Goal: Task Accomplishment & Management: Manage account settings

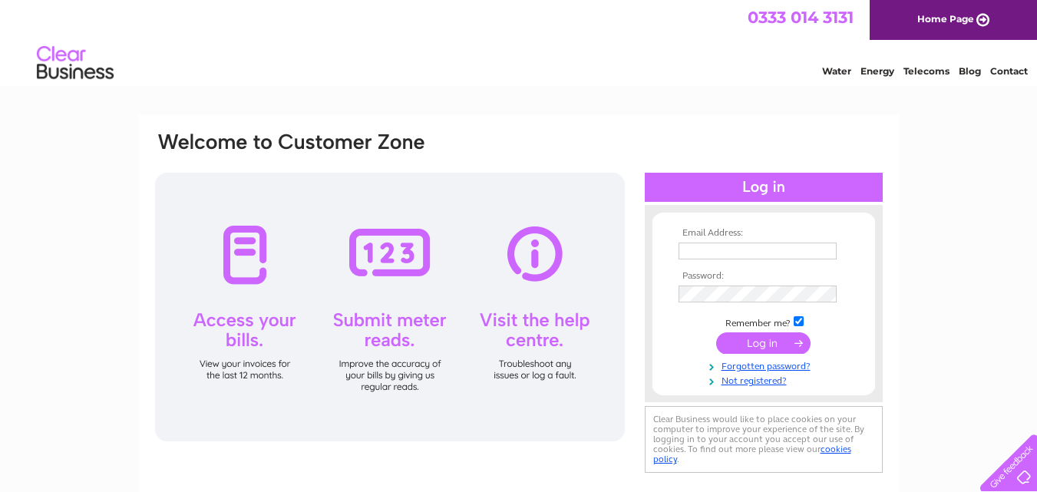
click at [755, 247] on input "text" at bounding box center [757, 250] width 158 height 17
type input "[EMAIL_ADDRESS][DOMAIN_NAME]"
click at [752, 343] on input "submit" at bounding box center [763, 344] width 94 height 21
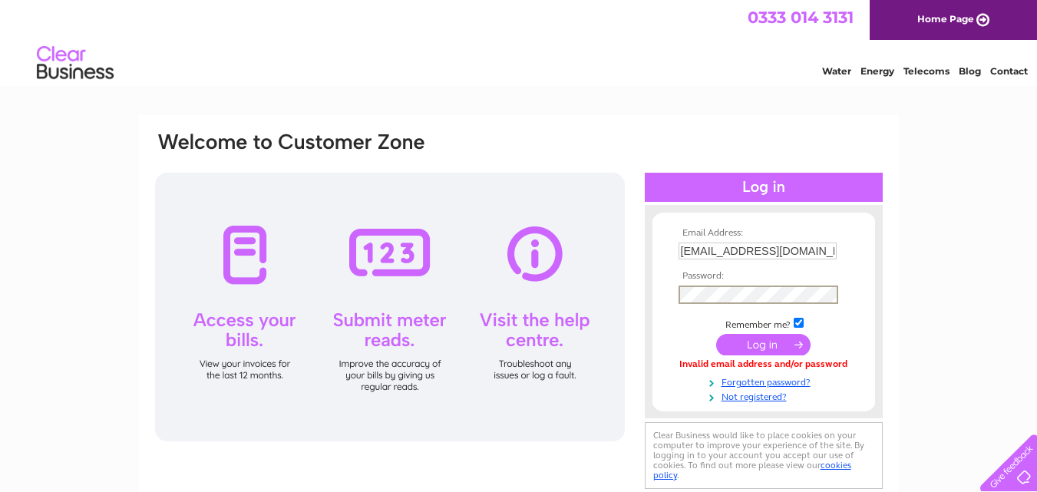
click at [757, 341] on input "submit" at bounding box center [763, 344] width 94 height 21
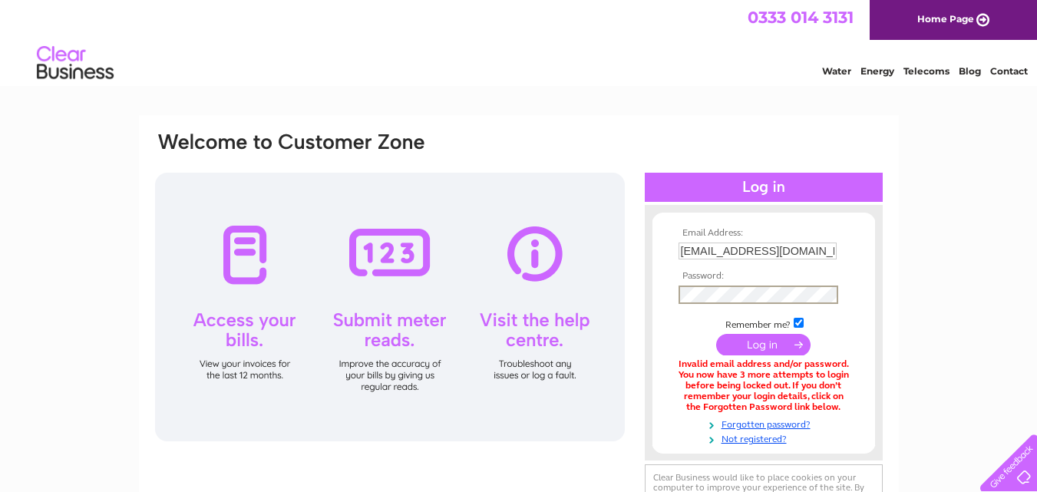
click at [755, 338] on input "submit" at bounding box center [763, 344] width 94 height 21
click at [774, 345] on input "submit" at bounding box center [763, 344] width 94 height 21
click at [745, 423] on link "Forgotten password?" at bounding box center [765, 421] width 174 height 15
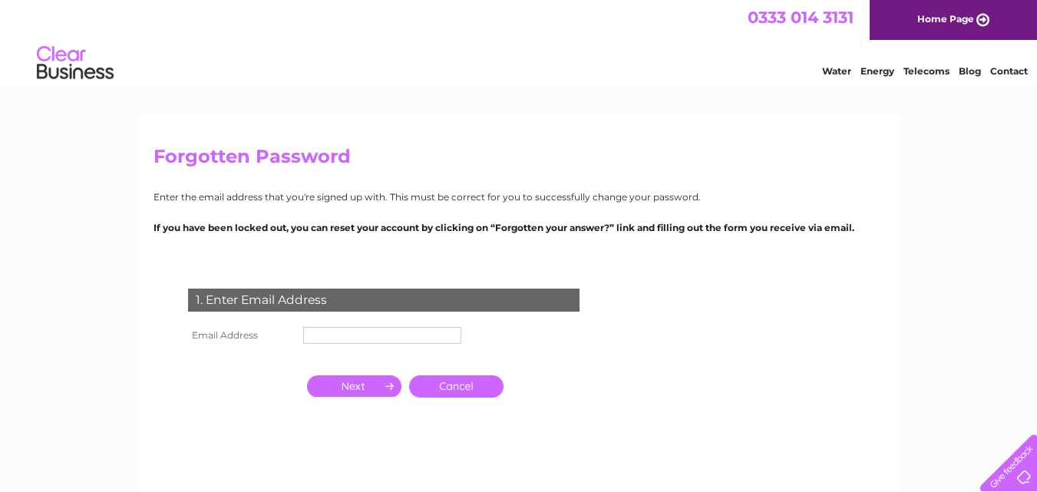
click at [337, 337] on input "text" at bounding box center [382, 335] width 158 height 17
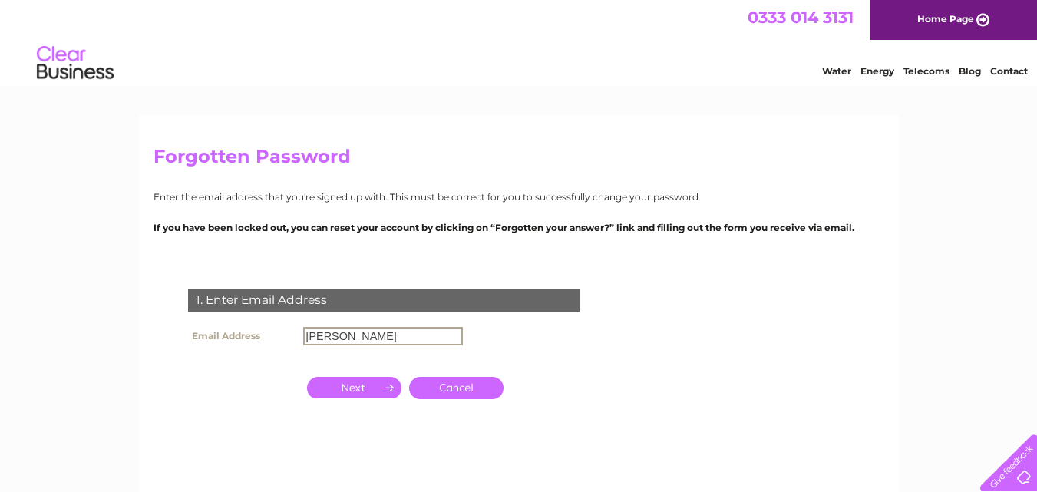
type input "[EMAIL_ADDRESS][DOMAIN_NAME]"
click at [369, 391] on input "button" at bounding box center [354, 387] width 94 height 21
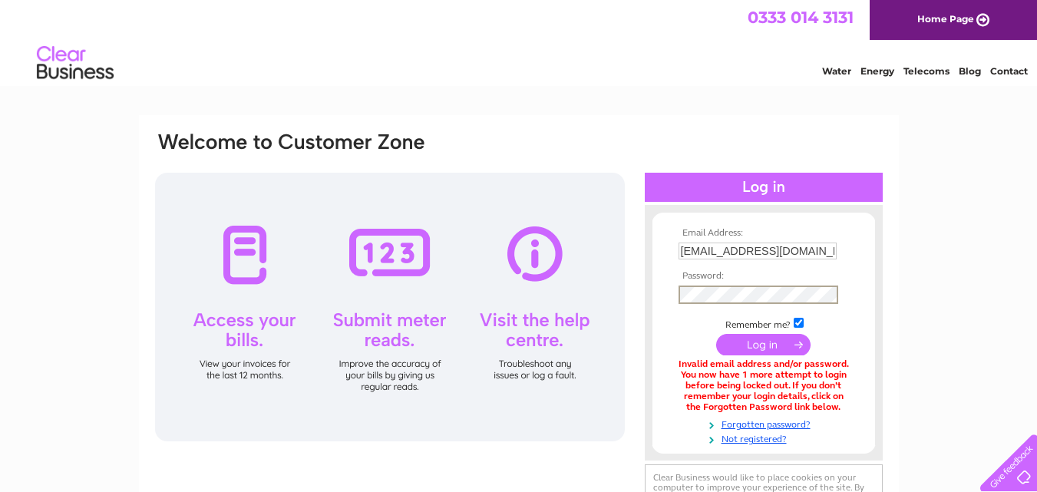
click at [716, 334] on input "submit" at bounding box center [763, 344] width 94 height 21
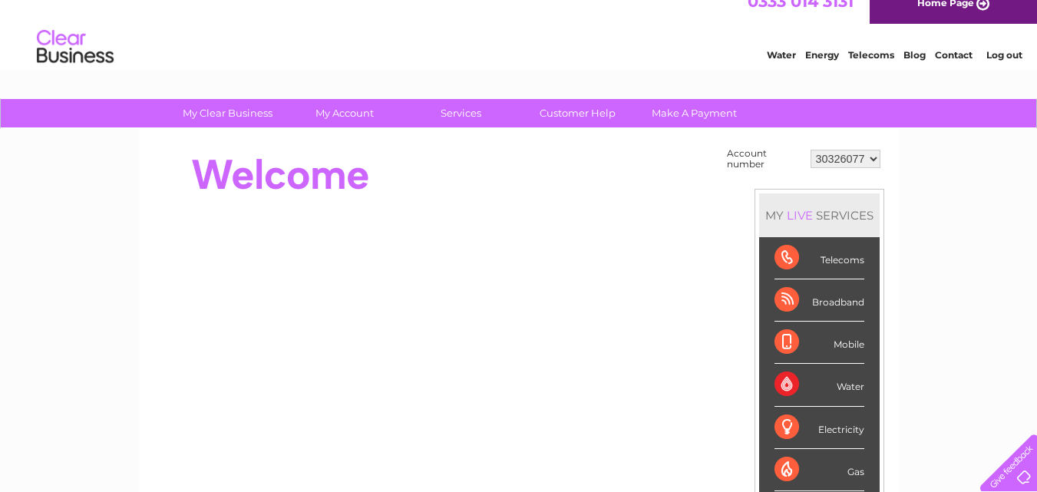
scroll to position [2, 0]
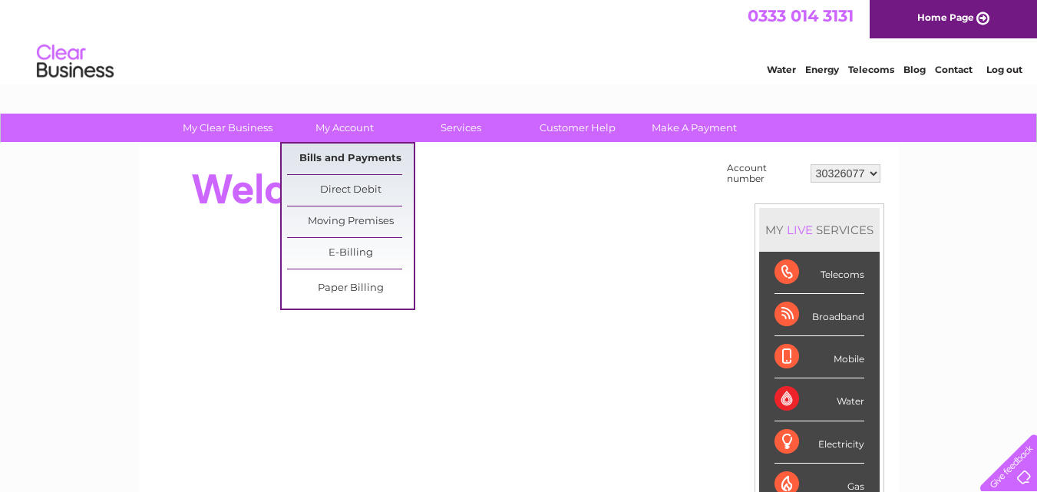
click at [364, 158] on link "Bills and Payments" at bounding box center [350, 158] width 127 height 31
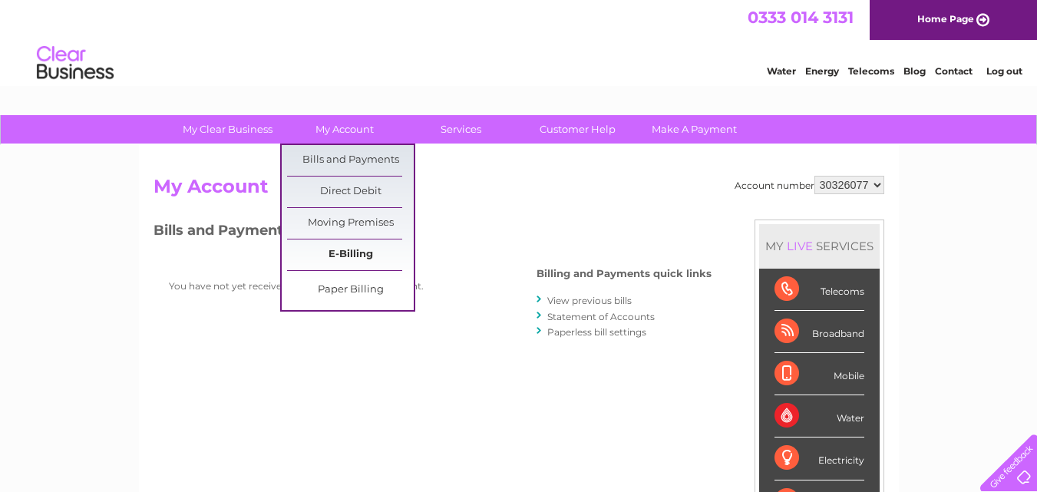
click at [335, 266] on link "E-Billing" at bounding box center [350, 254] width 127 height 31
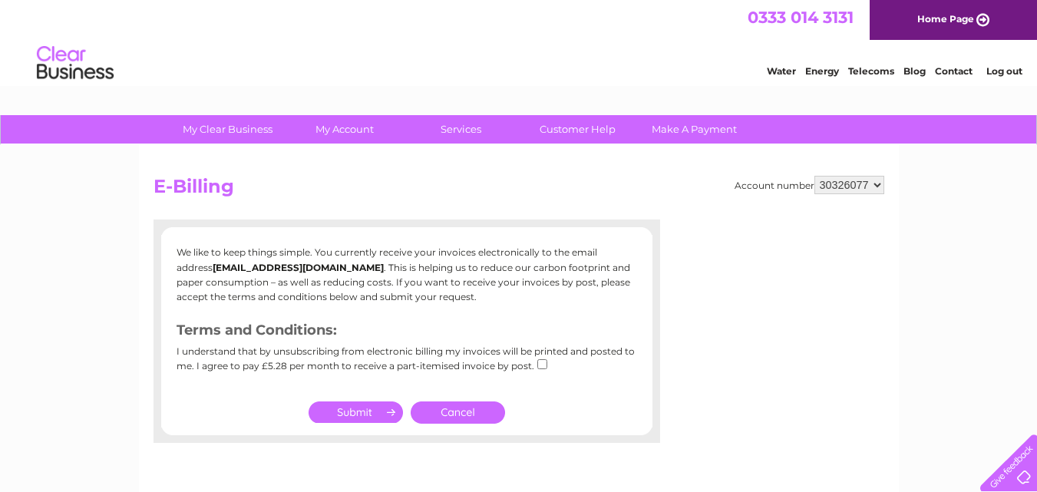
click at [533, 367] on div "I understand that by unsubscribing from electronic billing my invoices will be …" at bounding box center [406, 364] width 460 height 36
click at [541, 363] on input "checkbox" at bounding box center [542, 364] width 10 height 10
checkbox input "true"
click at [478, 413] on link "Cancel" at bounding box center [458, 412] width 94 height 22
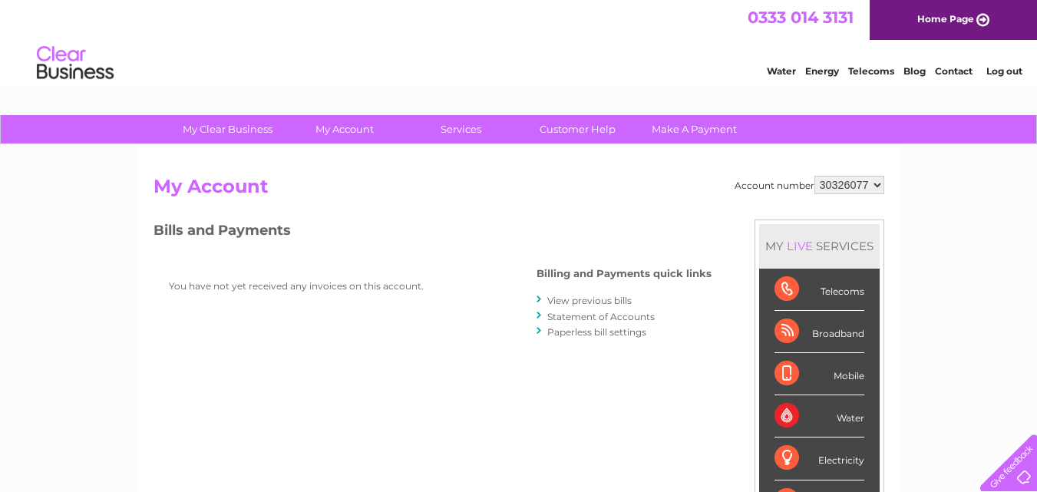
click at [585, 312] on link "Statement of Accounts" at bounding box center [600, 317] width 107 height 12
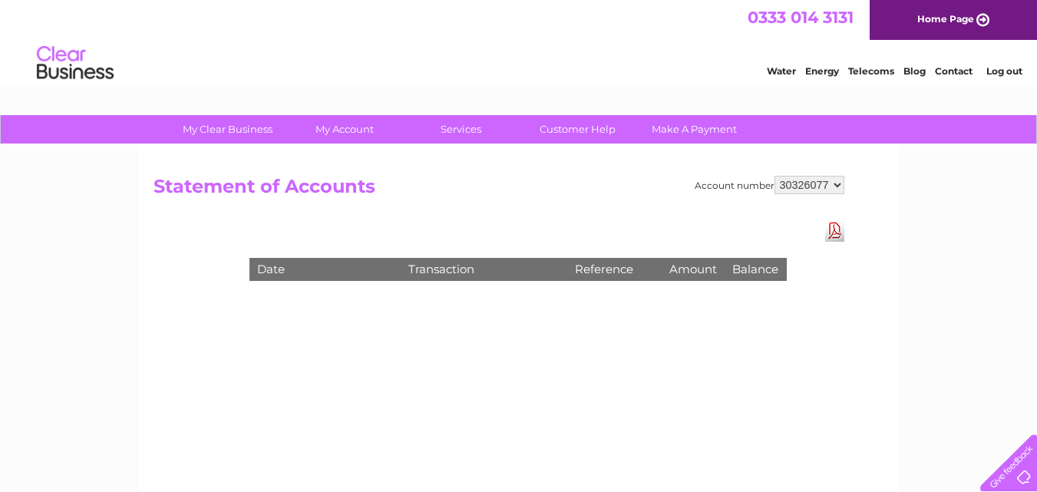
click at [832, 229] on link "Download Pdf" at bounding box center [834, 230] width 19 height 22
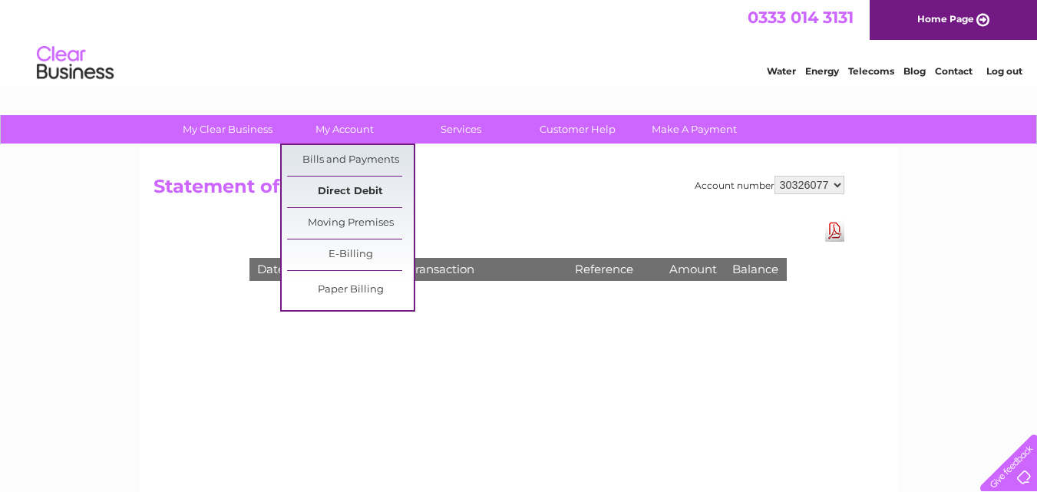
click at [338, 197] on link "Direct Debit" at bounding box center [350, 191] width 127 height 31
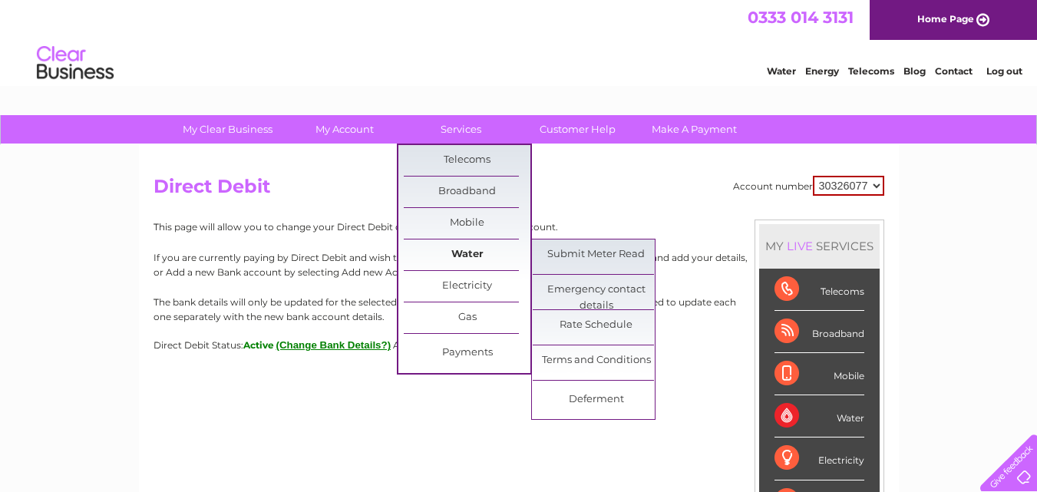
click at [461, 245] on link "Water" at bounding box center [467, 254] width 127 height 31
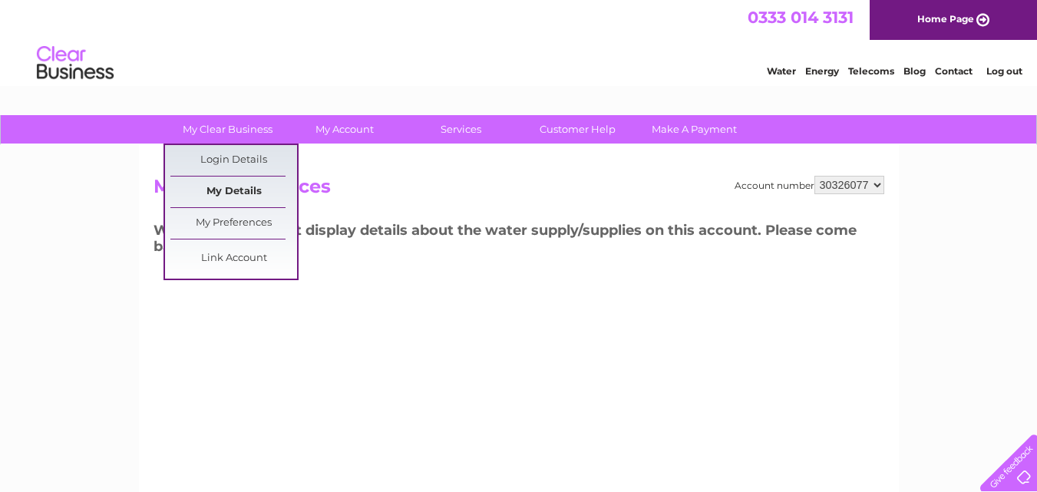
click at [234, 197] on link "My Details" at bounding box center [233, 191] width 127 height 31
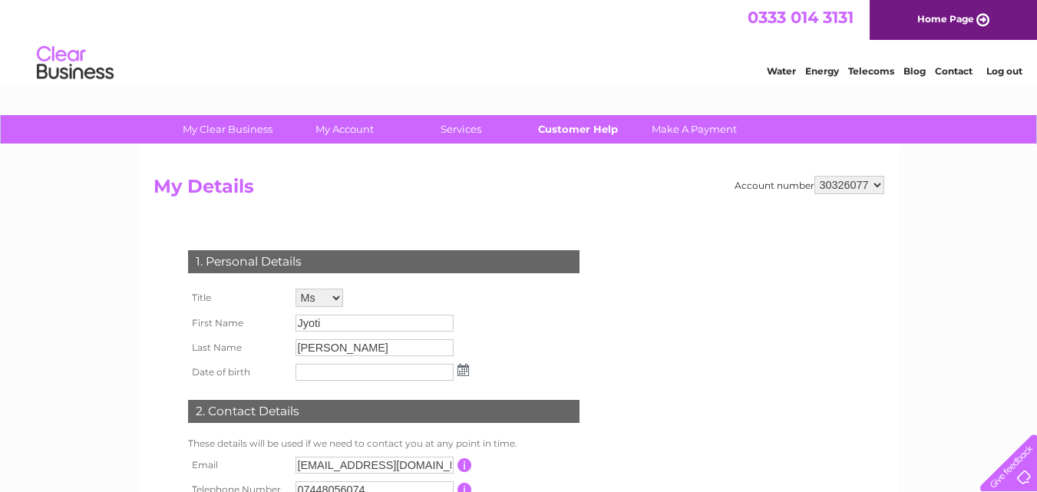
click at [577, 130] on link "Customer Help" at bounding box center [577, 129] width 127 height 28
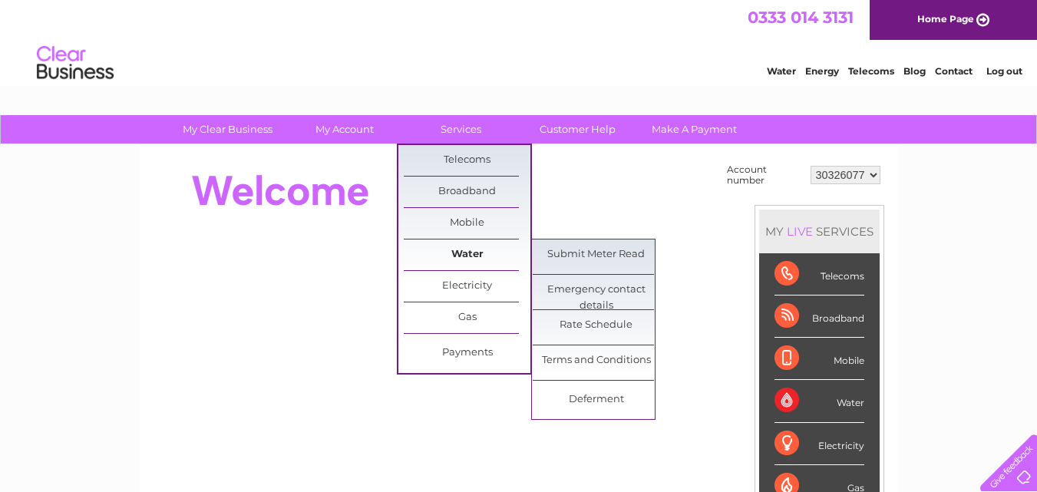
click at [465, 249] on link "Water" at bounding box center [467, 254] width 127 height 31
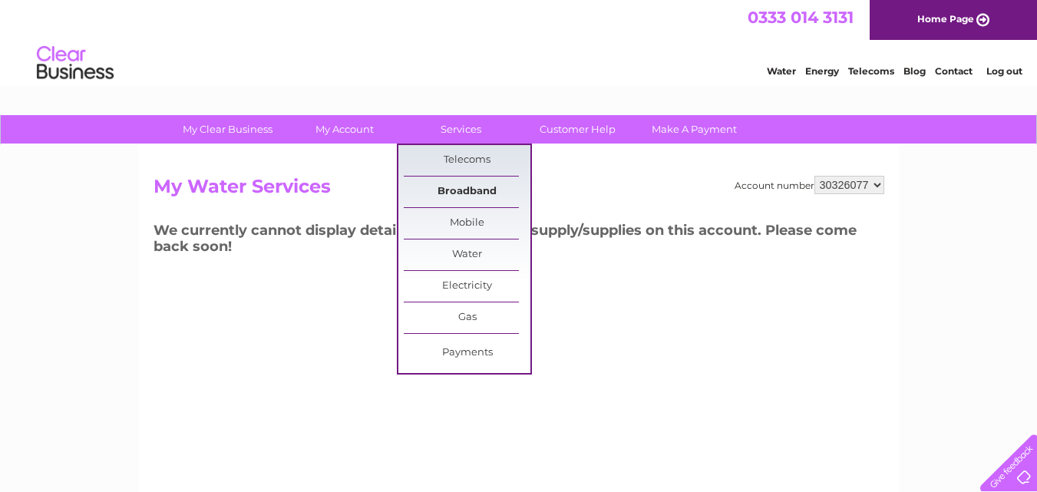
click at [467, 193] on link "Broadband" at bounding box center [467, 191] width 127 height 31
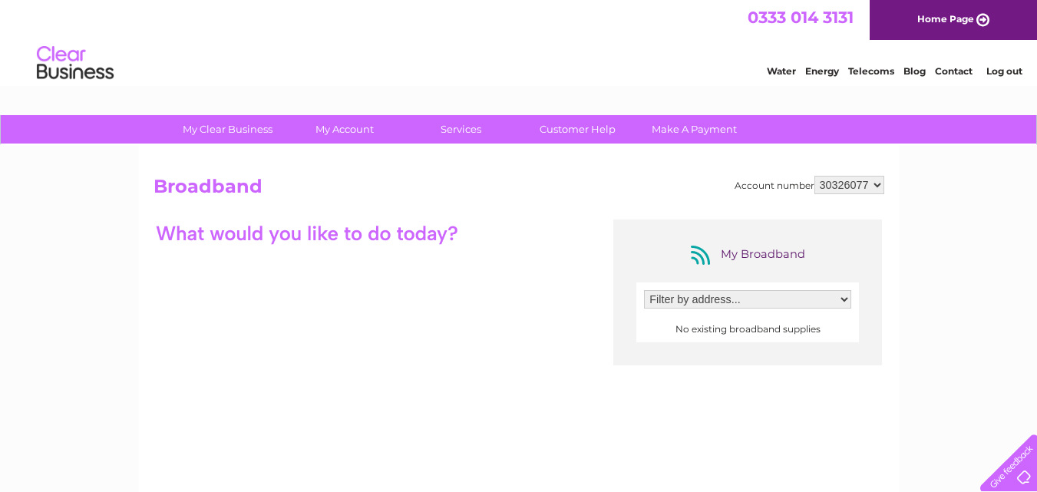
click at [838, 299] on select "Filter by address..." at bounding box center [747, 299] width 207 height 18
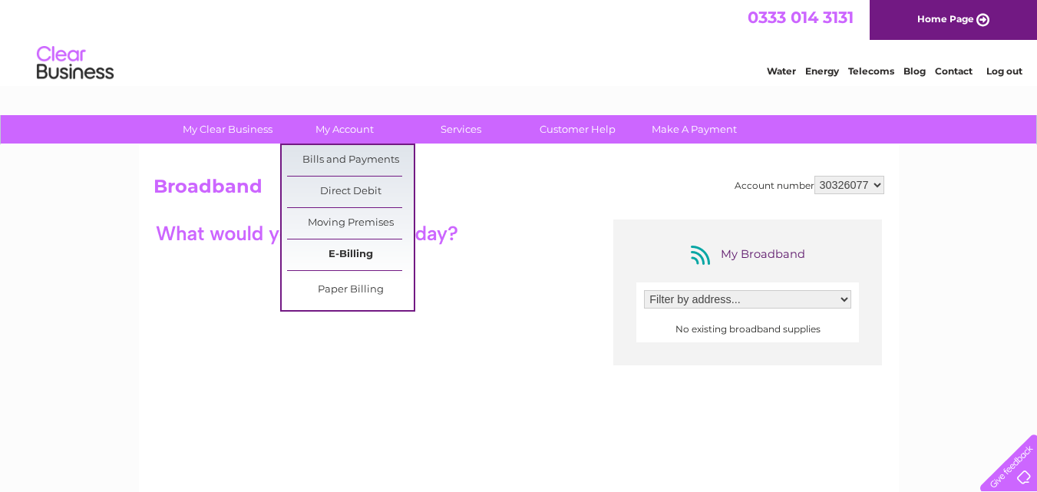
click at [355, 252] on link "E-Billing" at bounding box center [350, 254] width 127 height 31
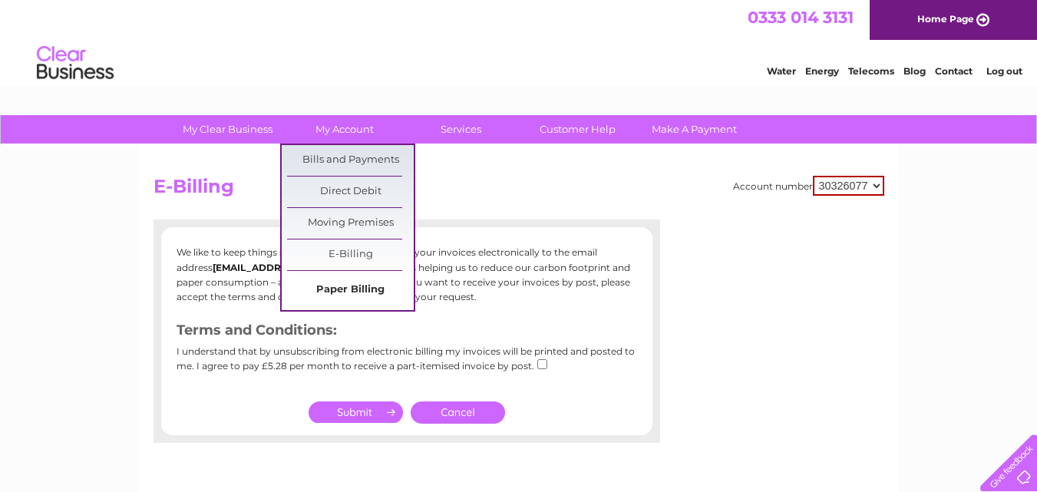
click at [345, 295] on link "Paper Billing" at bounding box center [350, 290] width 127 height 31
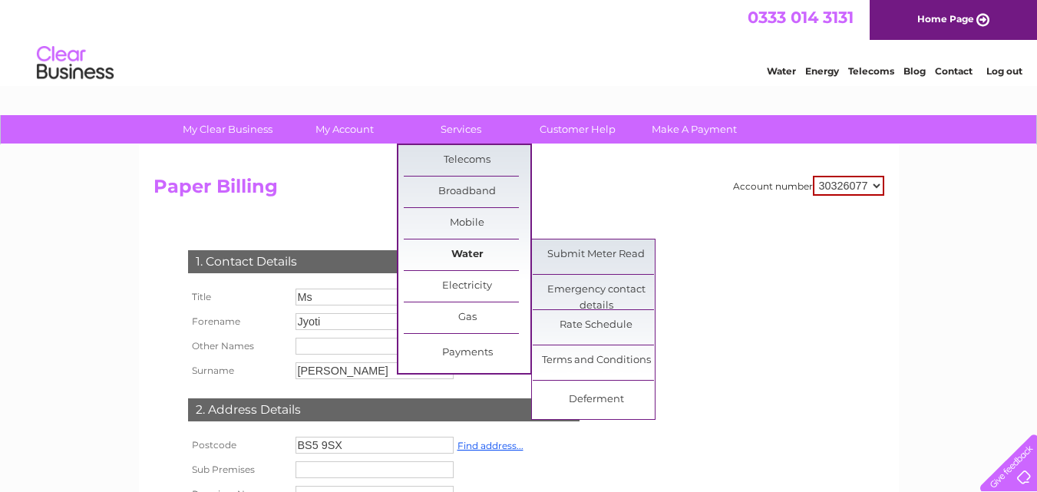
click at [493, 261] on link "Water" at bounding box center [467, 254] width 127 height 31
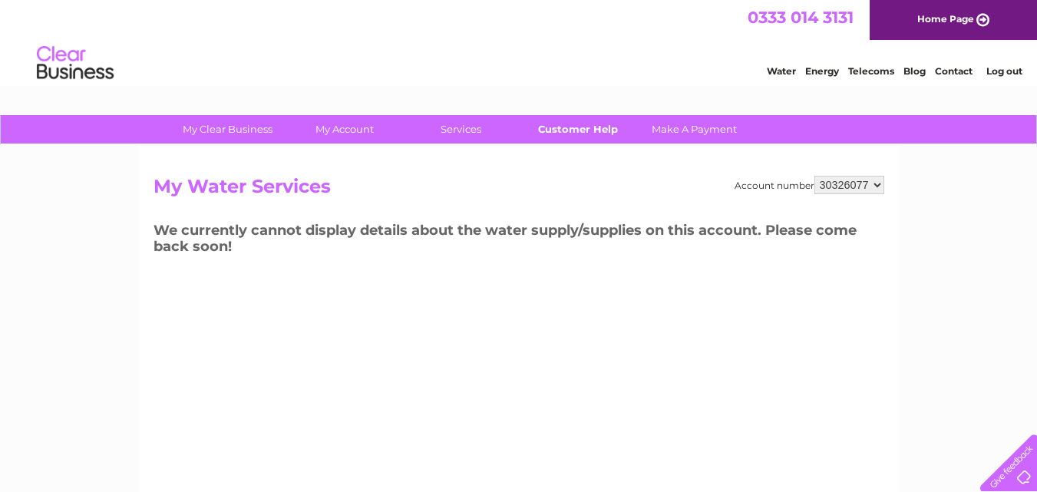
click at [564, 127] on link "Customer Help" at bounding box center [577, 129] width 127 height 28
